Goal: Feedback & Contribution: Submit feedback/report problem

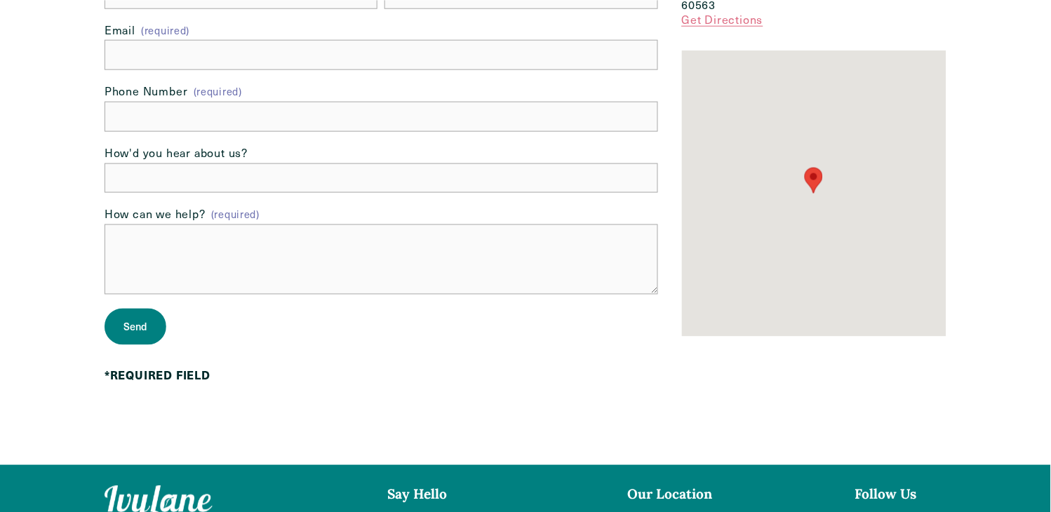
scroll to position [234, 0]
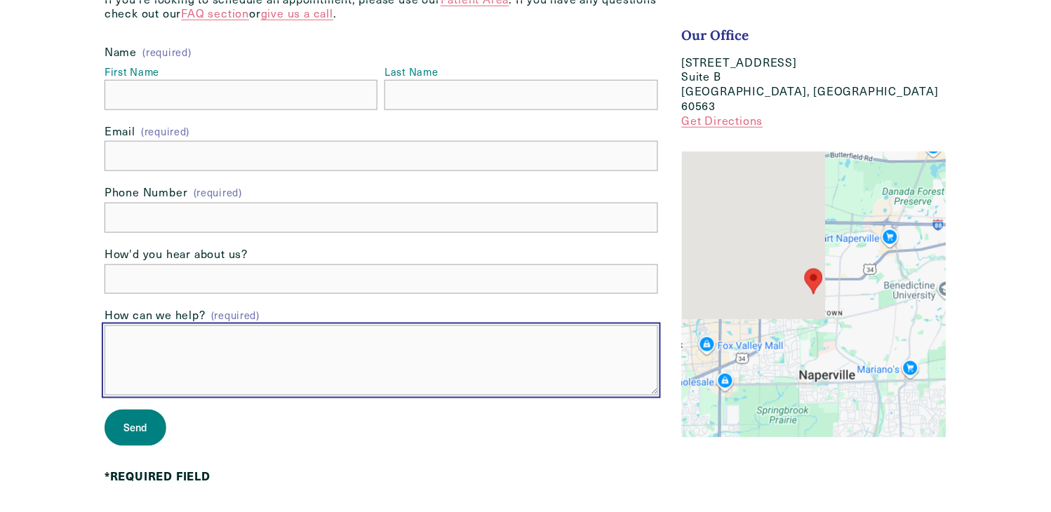
drag, startPoint x: 274, startPoint y: 348, endPoint x: 291, endPoint y: 369, distance: 27.4
click at [298, 368] on textarea "How can we help? (required)" at bounding box center [382, 361] width 554 height 70
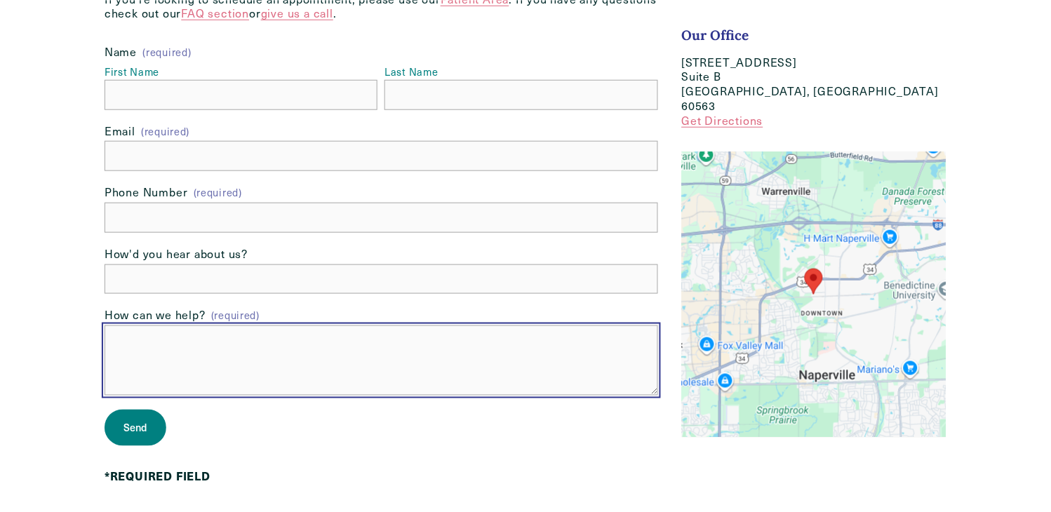
paste textarea "Re: Drop Traffic Hello Good Morning, I have found some major errors that corres…"
type textarea "Re: Drop Traffic Hello Good Morning, I have found some major errors that corres…"
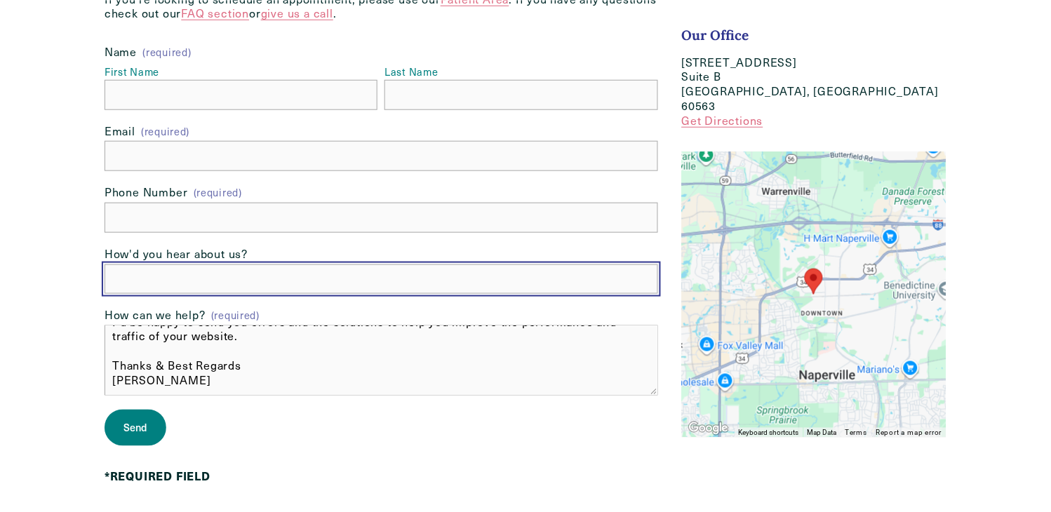
click at [275, 288] on input "How'd you hear about us?" at bounding box center [382, 279] width 554 height 30
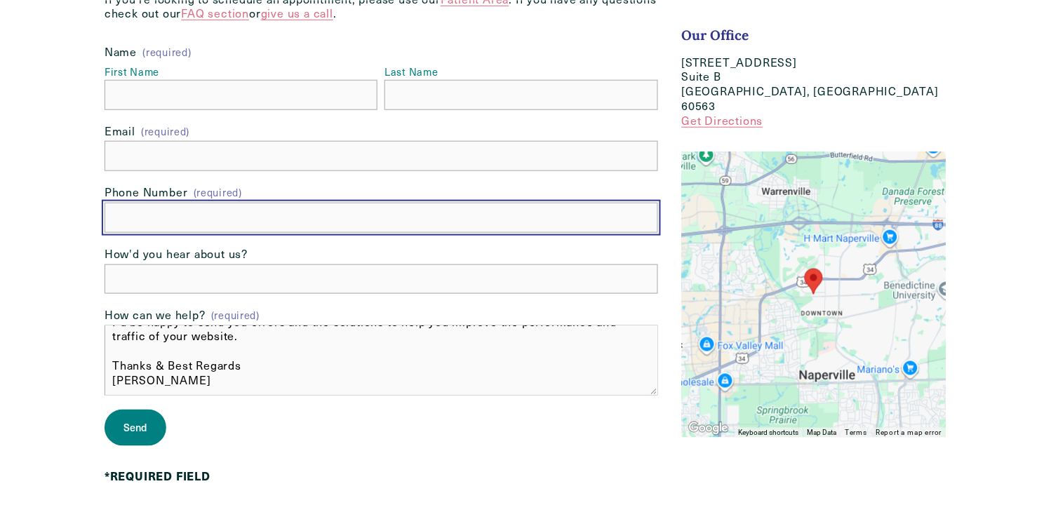
drag, startPoint x: 228, startPoint y: 220, endPoint x: 234, endPoint y: 230, distance: 11.3
click at [232, 226] on input "text" at bounding box center [382, 218] width 554 height 30
type input "[PHONE_NUMBER]"
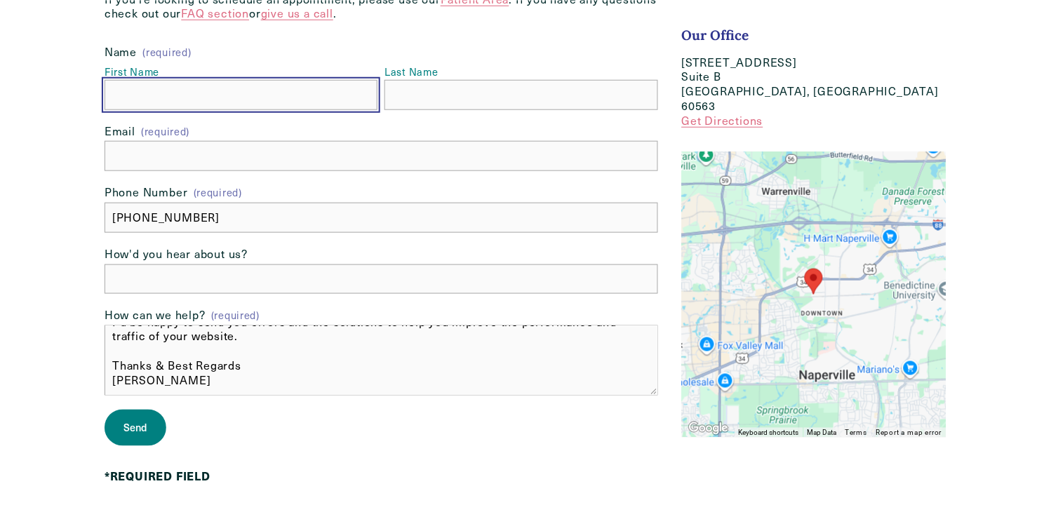
type input "Angel"
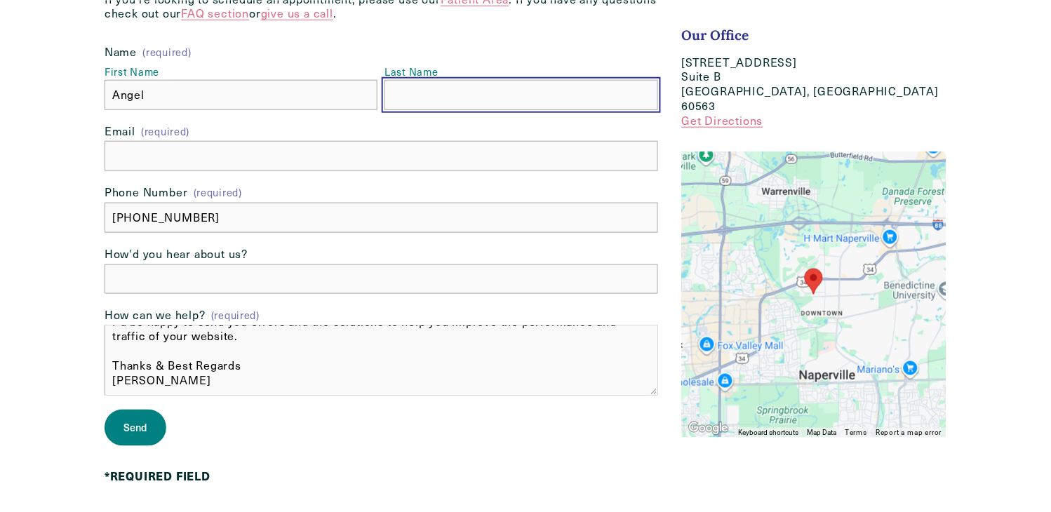
type input "[PERSON_NAME]"
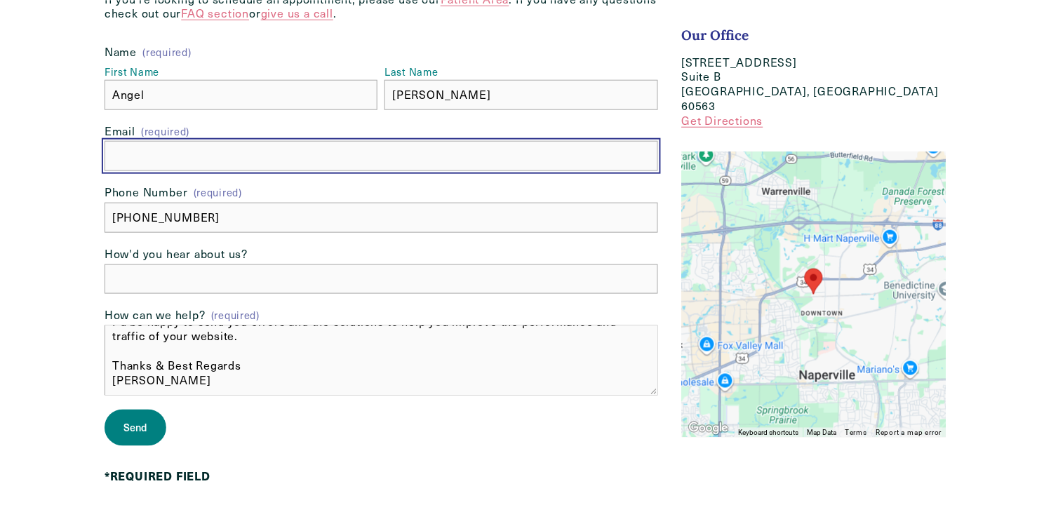
type input "[EMAIL_ADDRESS][DOMAIN_NAME]"
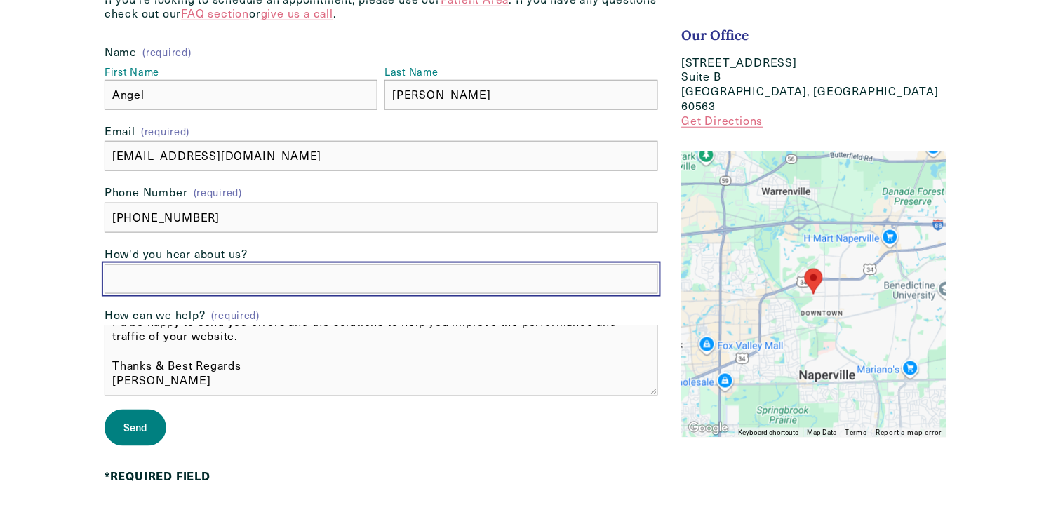
click at [208, 282] on input "How'd you hear about us?" at bounding box center [382, 279] width 554 height 30
type input "Google"
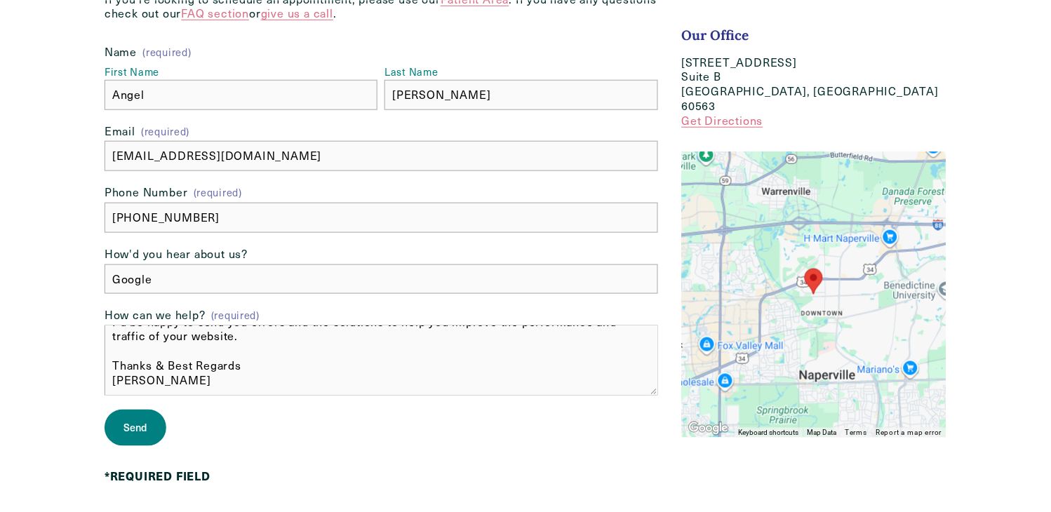
click at [147, 442] on button "Send Send" at bounding box center [136, 428] width 62 height 36
click at [130, 433] on span "Send" at bounding box center [135, 428] width 24 height 14
click at [130, 433] on span "Submitting" at bounding box center [149, 428] width 53 height 14
